Goal: Check status: Check status

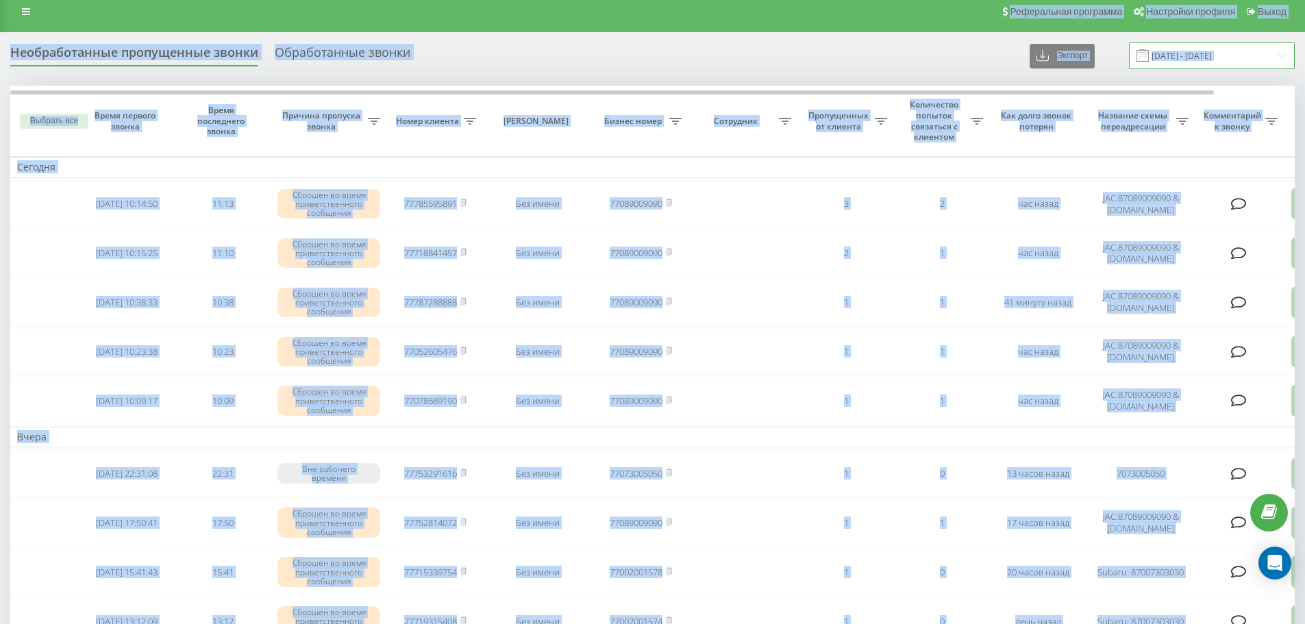
click at [1278, 54] on input "[DATE] - [DATE]" at bounding box center [1212, 55] width 166 height 27
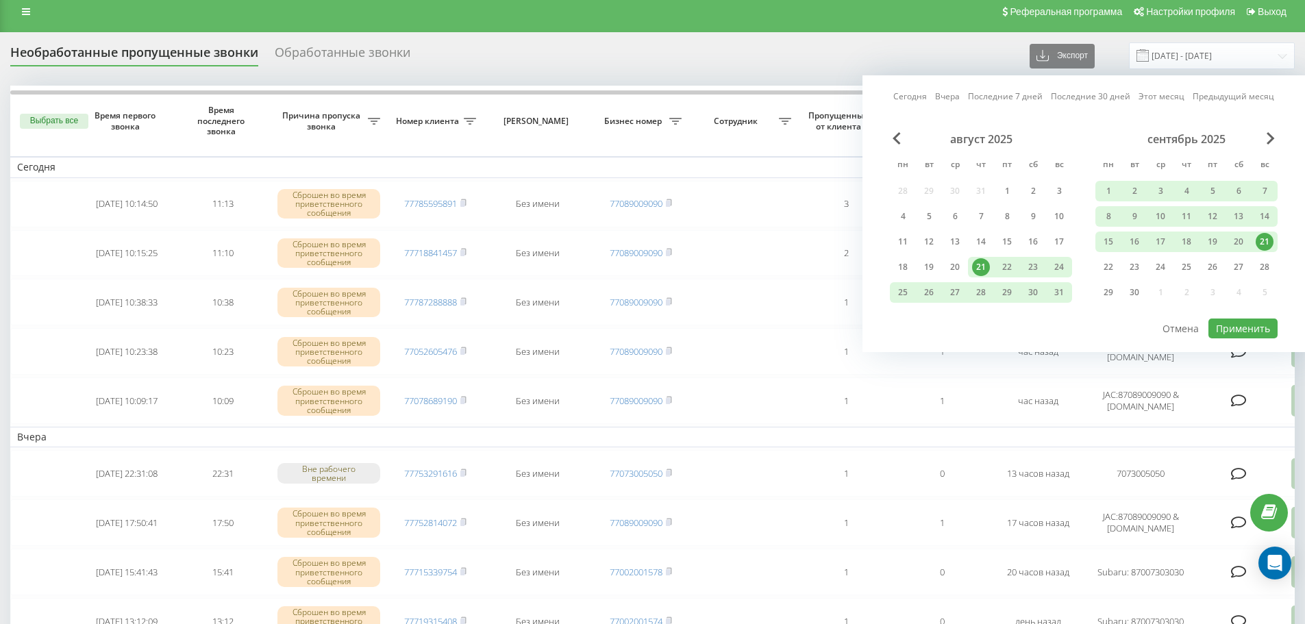
click at [552, 48] on div "Необработанные пропущенные звонки Обработанные звонки Экспорт .csv .xlsx [DATE]…" at bounding box center [652, 55] width 1285 height 27
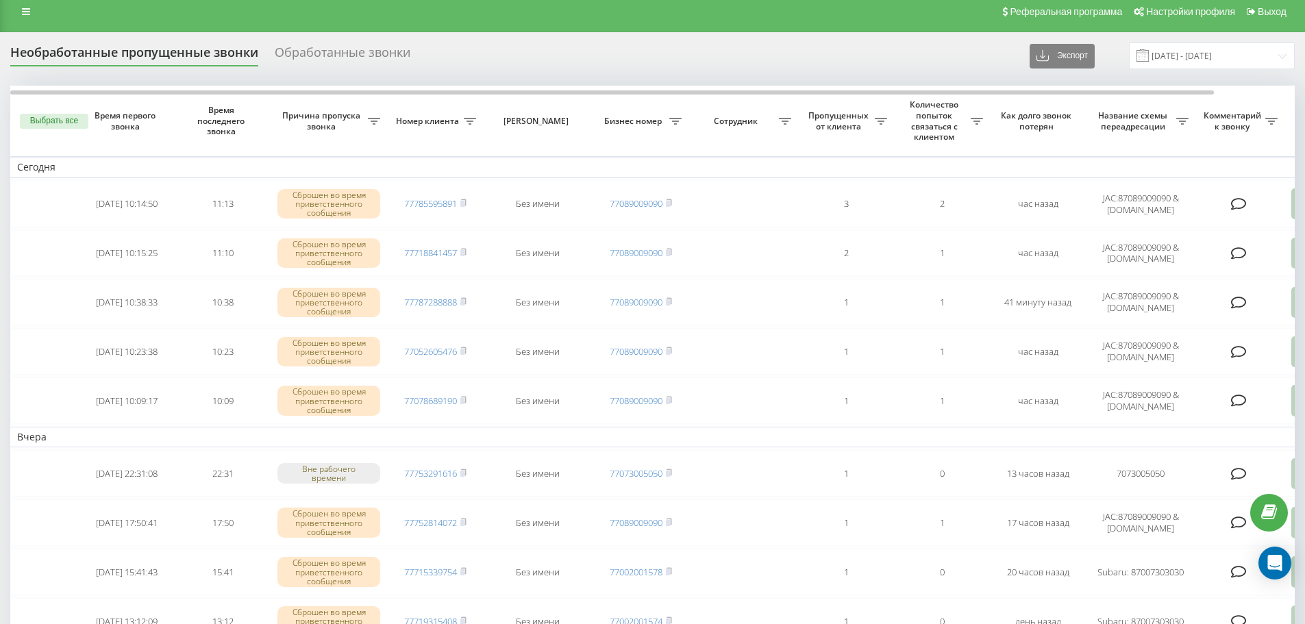
click at [10, 0] on div "Реферальная программа Настройки профиля Выход" at bounding box center [652, 11] width 1305 height 41
click at [21, 14] on link at bounding box center [26, 11] width 25 height 19
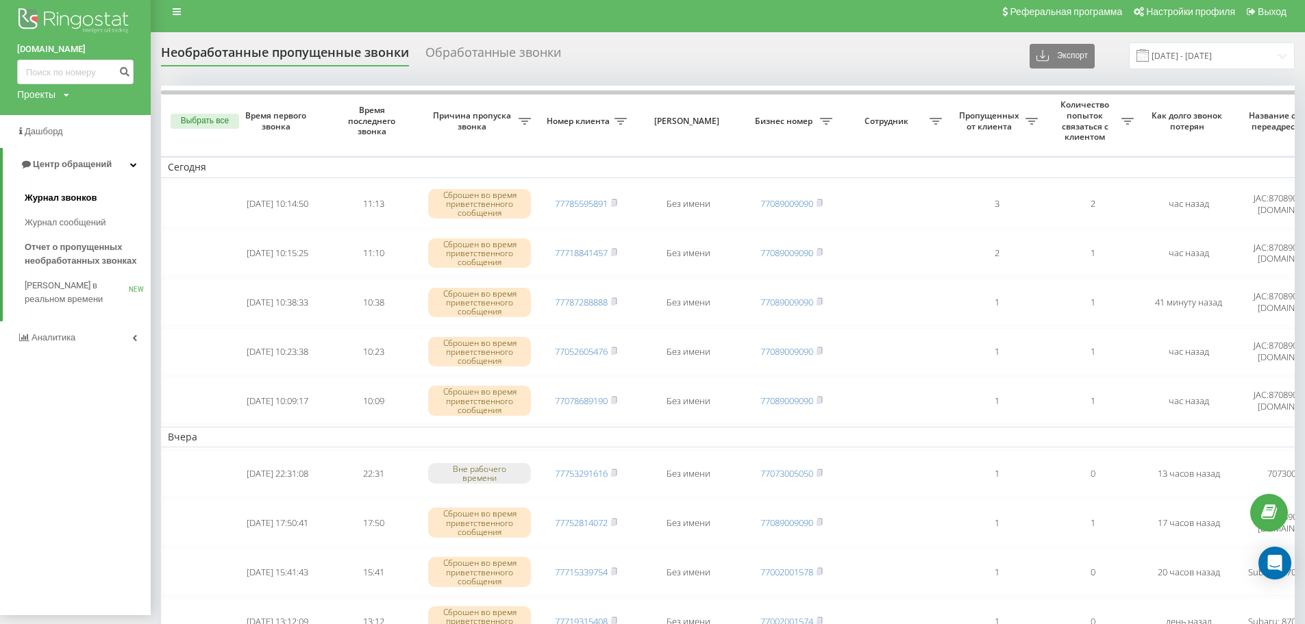
click at [71, 201] on span "Журнал звонков" at bounding box center [61, 198] width 72 height 14
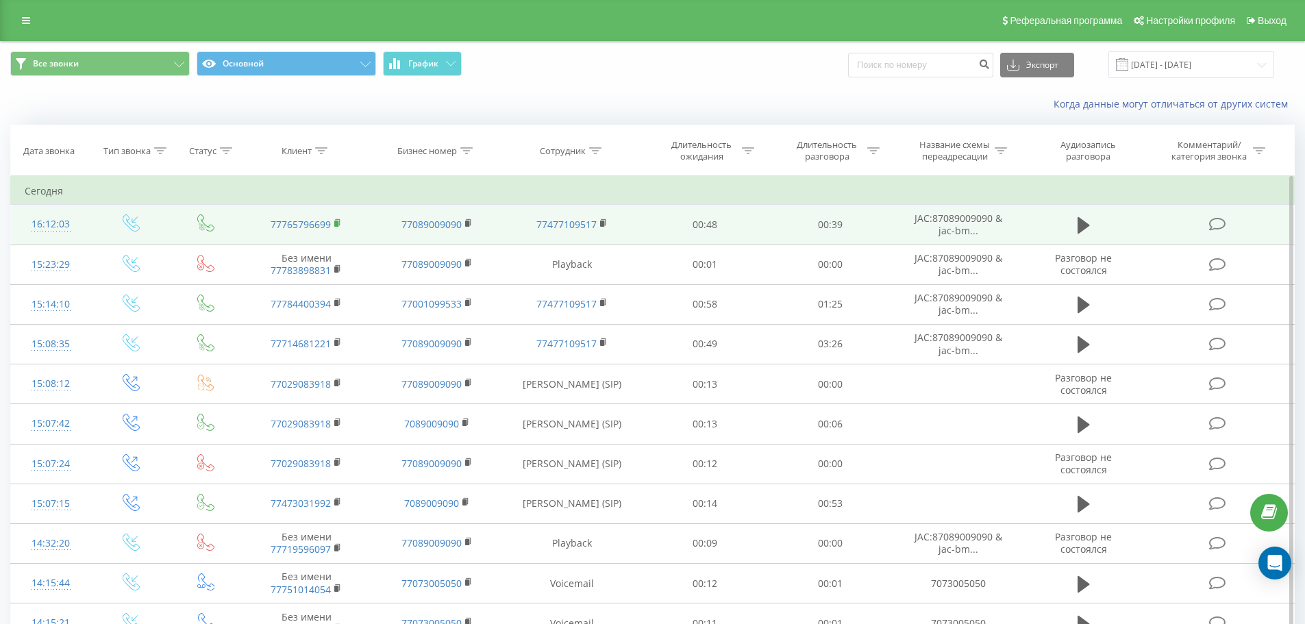
click at [341, 224] on icon at bounding box center [338, 224] width 8 height 10
